Goal: Navigation & Orientation: Find specific page/section

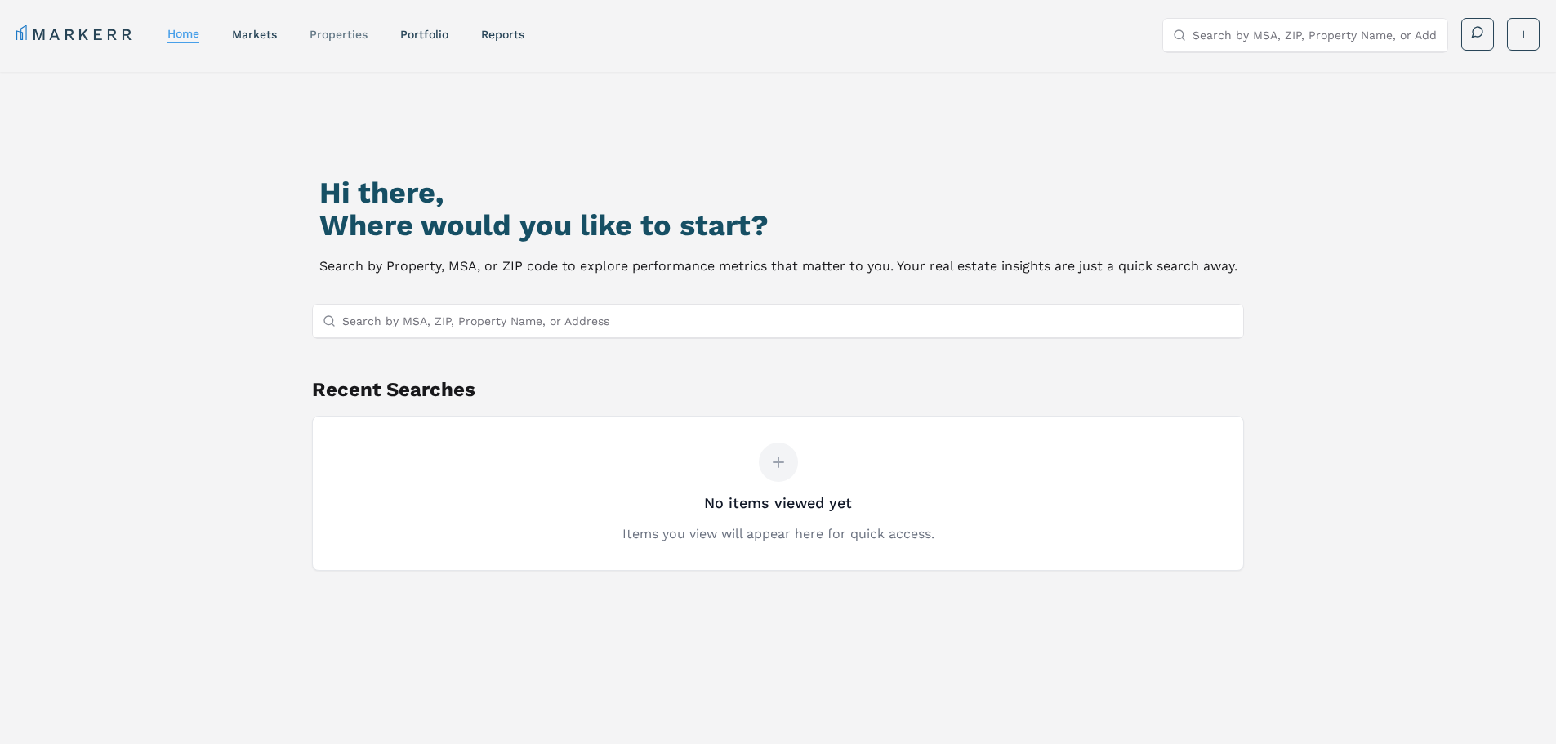
click at [332, 33] on link "properties" at bounding box center [339, 34] width 58 height 13
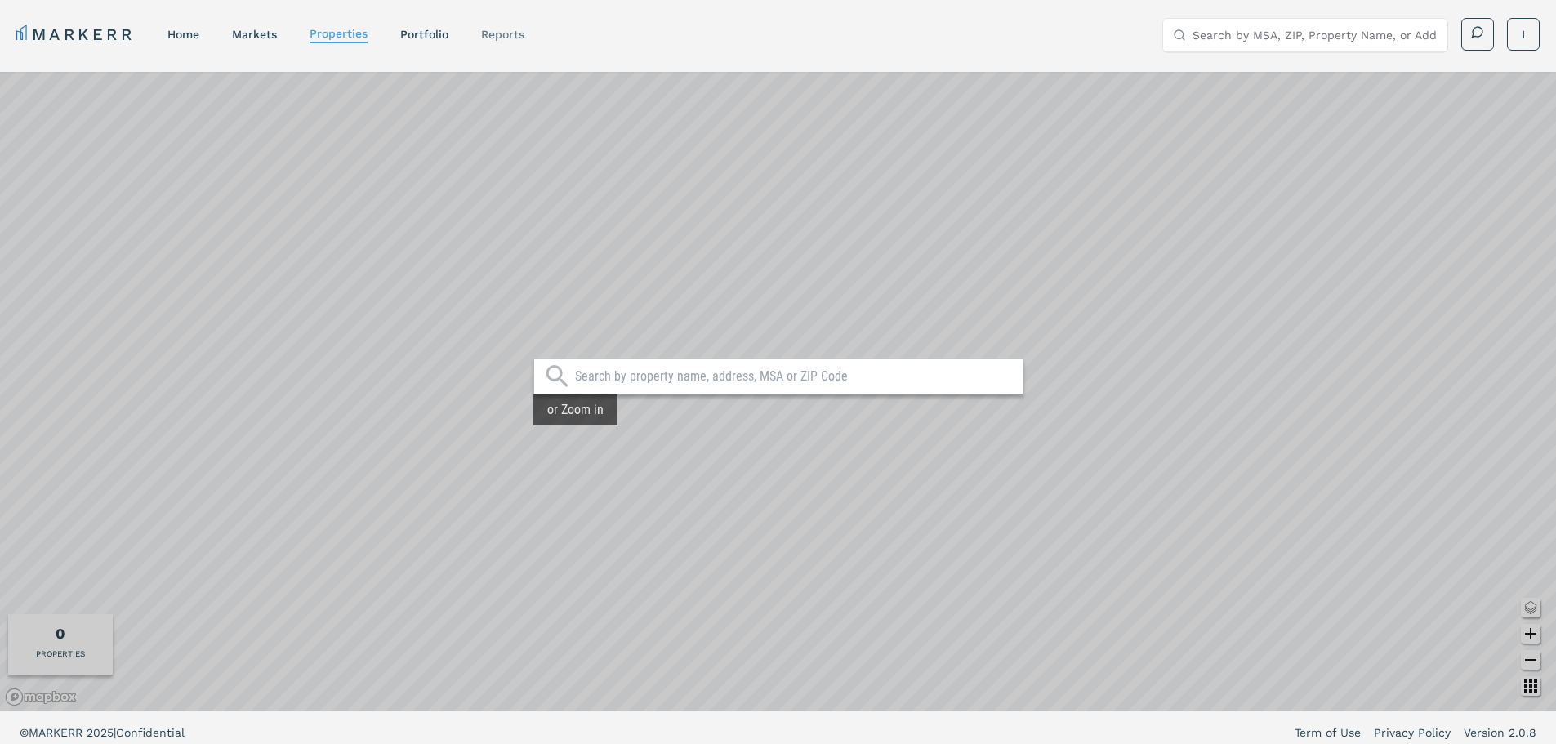
click at [497, 33] on link "reports" at bounding box center [502, 34] width 43 height 13
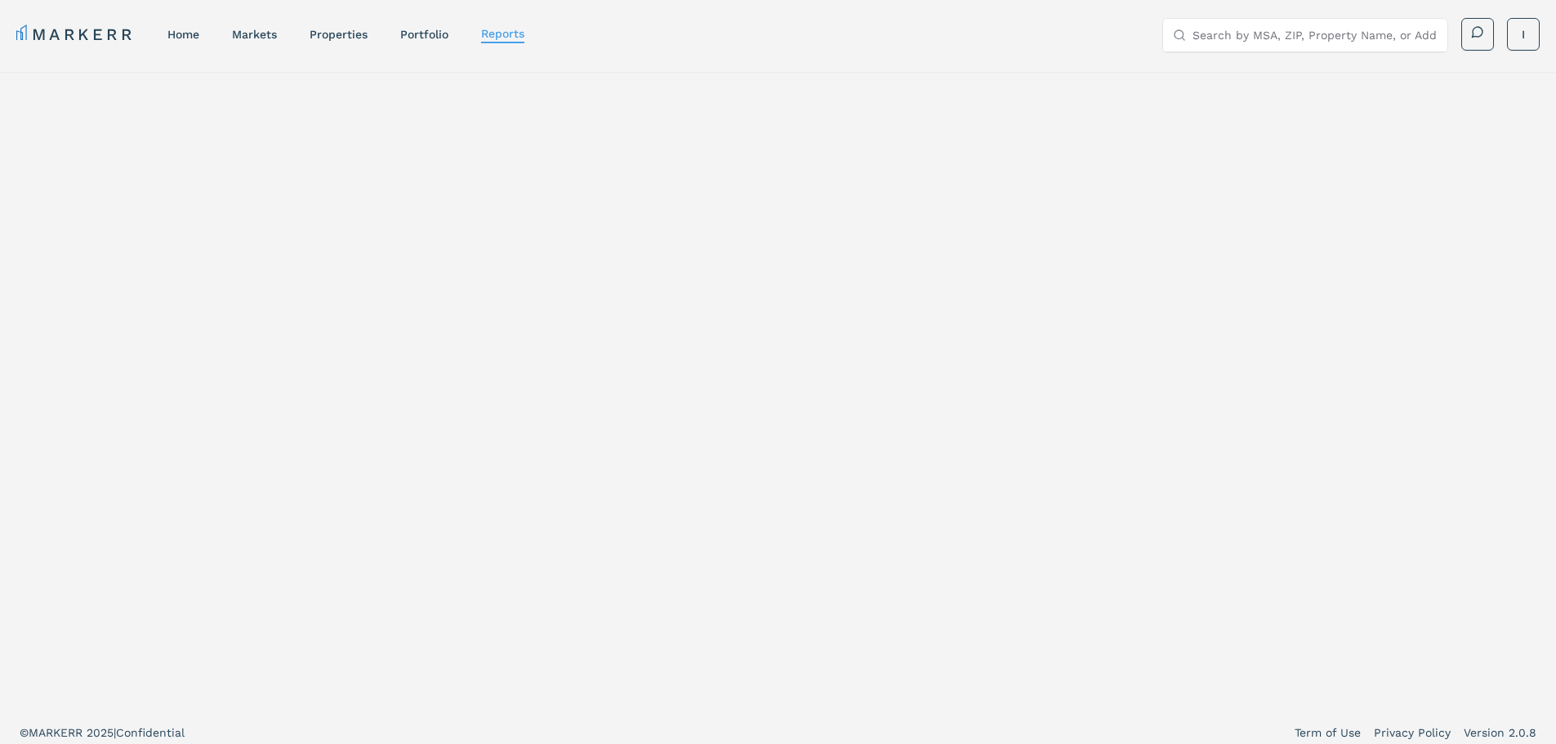
select select "-release_date"
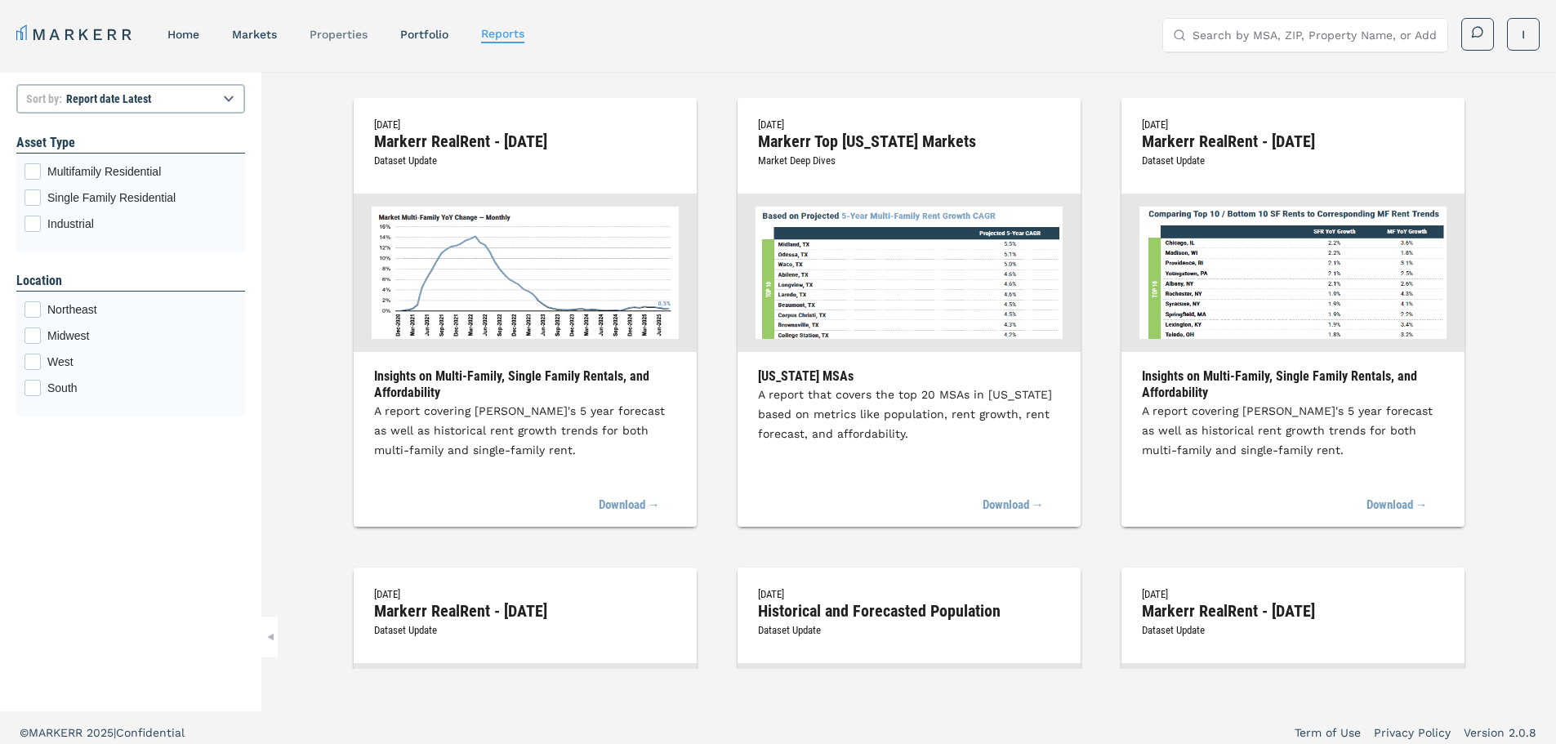
click at [326, 33] on link "properties" at bounding box center [339, 34] width 58 height 13
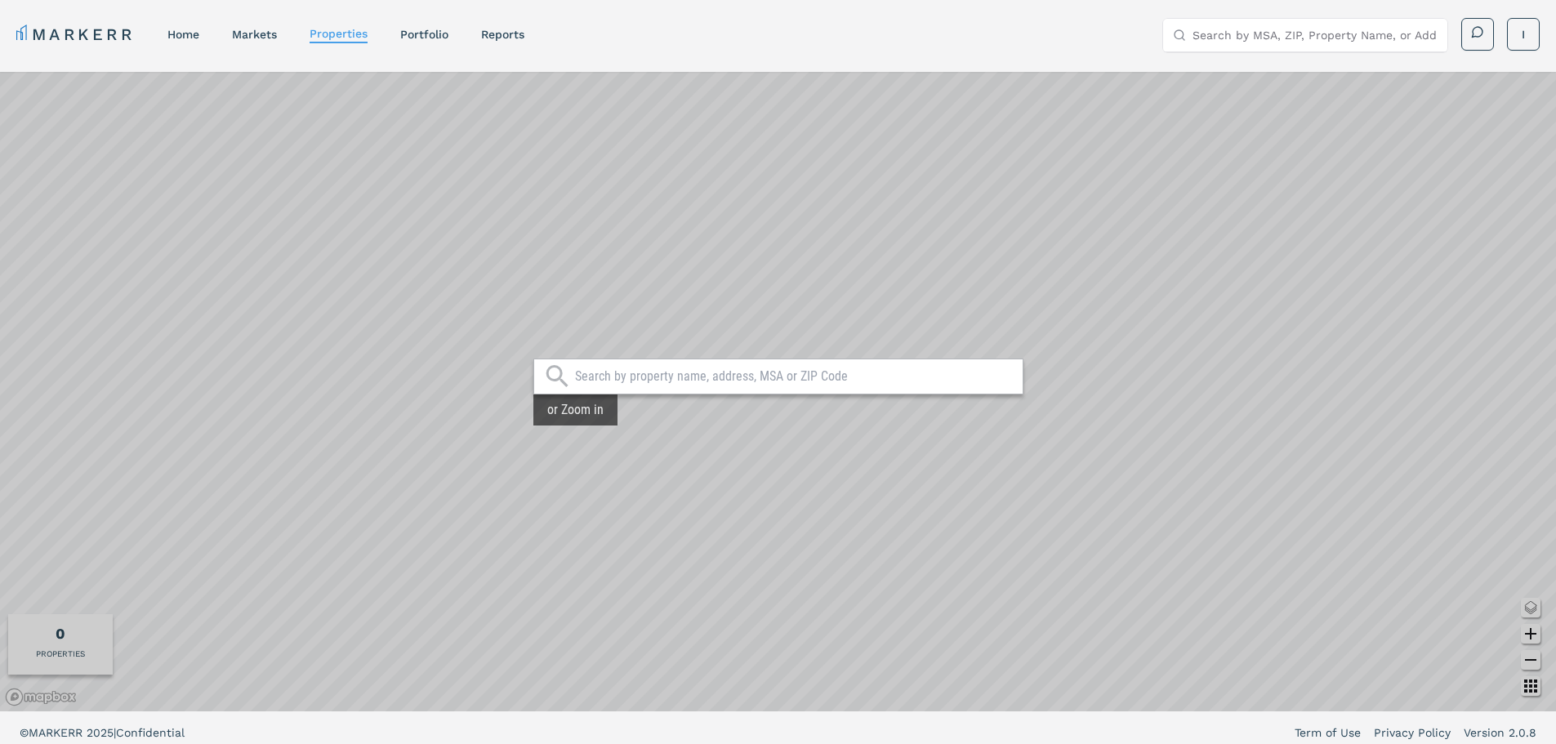
click at [185, 33] on link "home" at bounding box center [183, 34] width 32 height 13
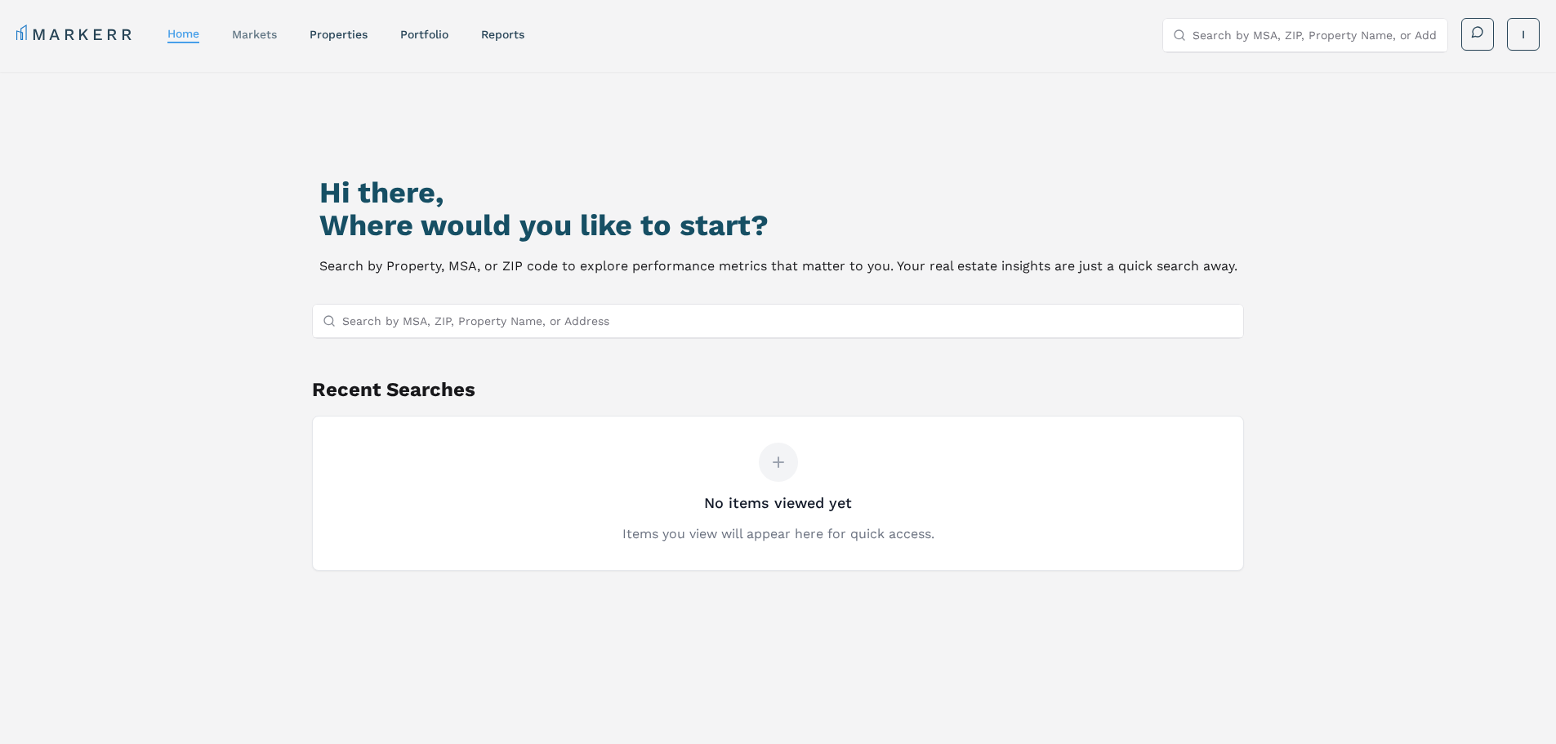
click at [257, 32] on link "markets" at bounding box center [254, 34] width 45 height 13
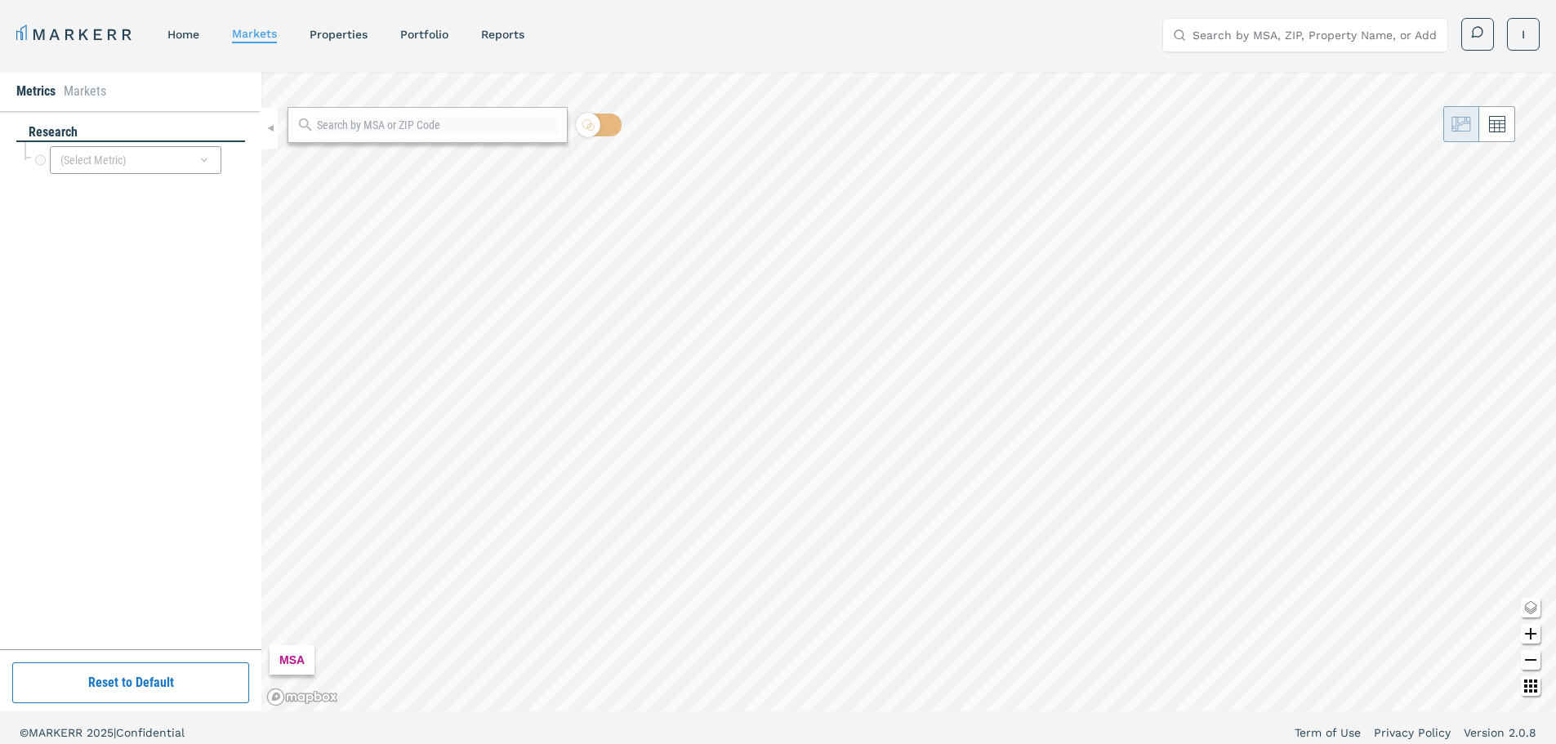
click at [195, 36] on link "home" at bounding box center [183, 34] width 32 height 13
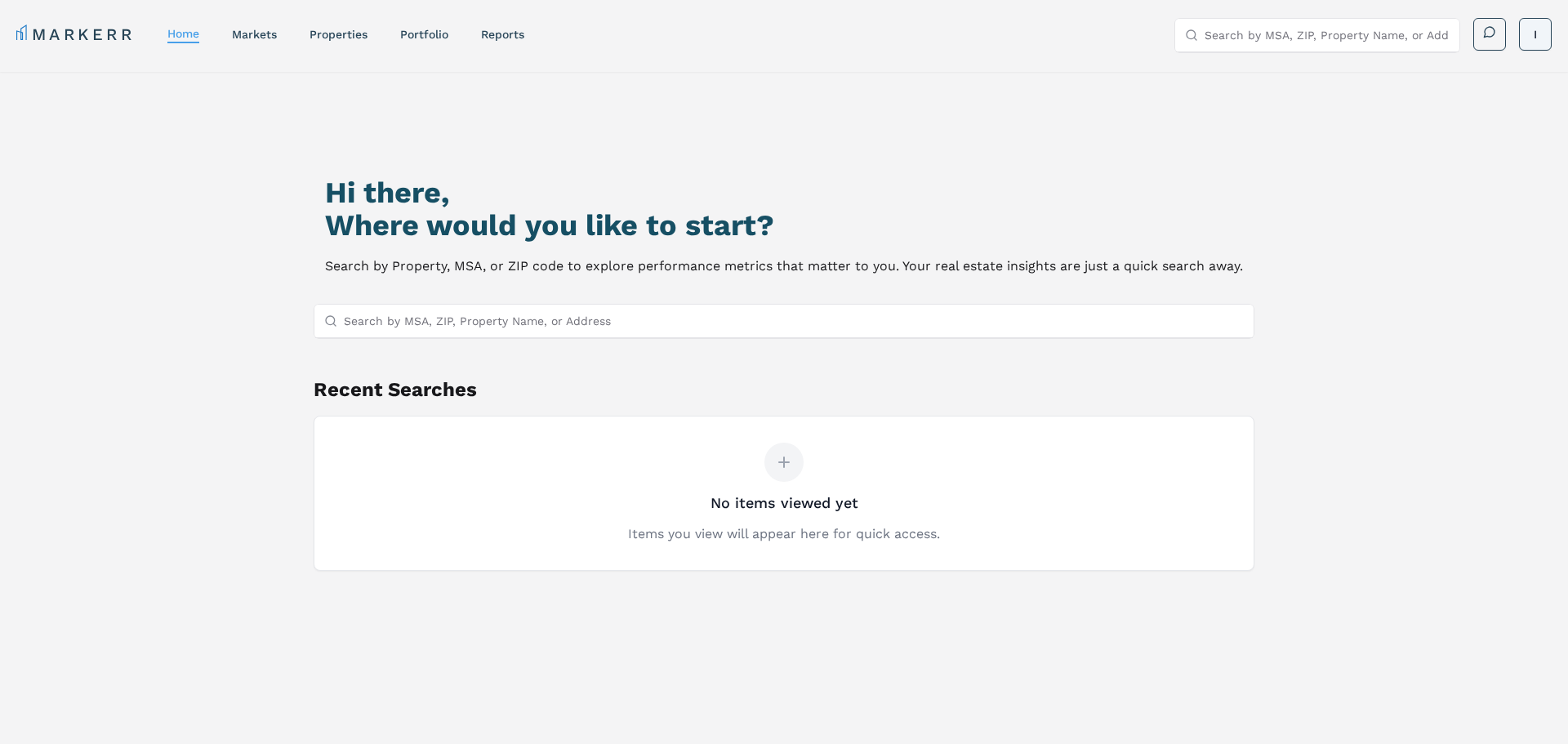
click at [1513, 29] on html "MARKERR home markets properties Portfolio reports Search by MSA, ZIP, Property …" at bounding box center [784, 442] width 1568 height 885
click at [1519, 66] on link "Datasets" at bounding box center [1523, 68] width 49 height 13
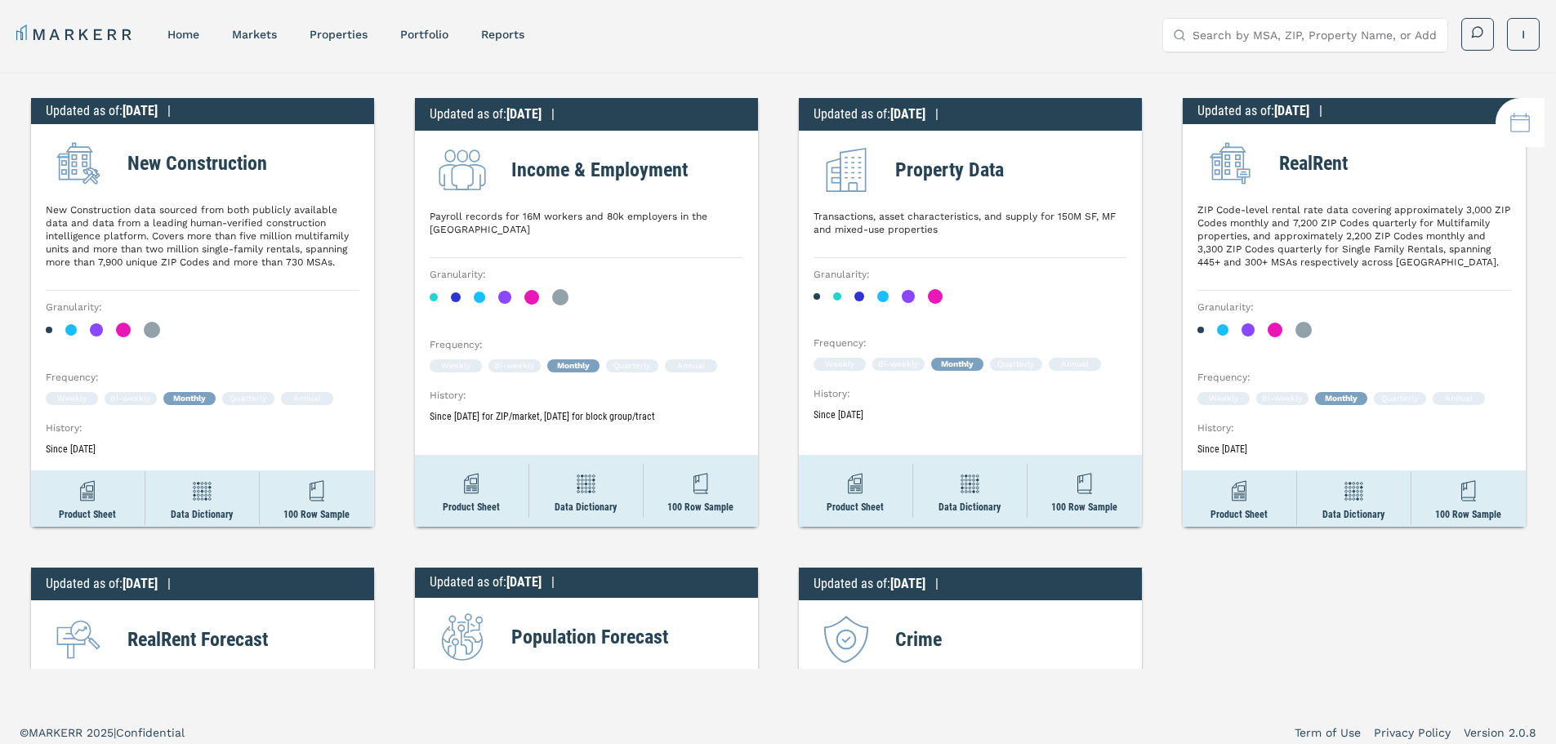
click at [951, 176] on h2 "Property Data" at bounding box center [949, 169] width 109 height 29
click at [926, 109] on span "[DATE]" at bounding box center [907, 114] width 35 height 16
click at [944, 118] on div "Updated as of : [DATE] |" at bounding box center [970, 114] width 343 height 33
click at [850, 497] on img at bounding box center [855, 483] width 29 height 29
